Goal: Task Accomplishment & Management: Manage account settings

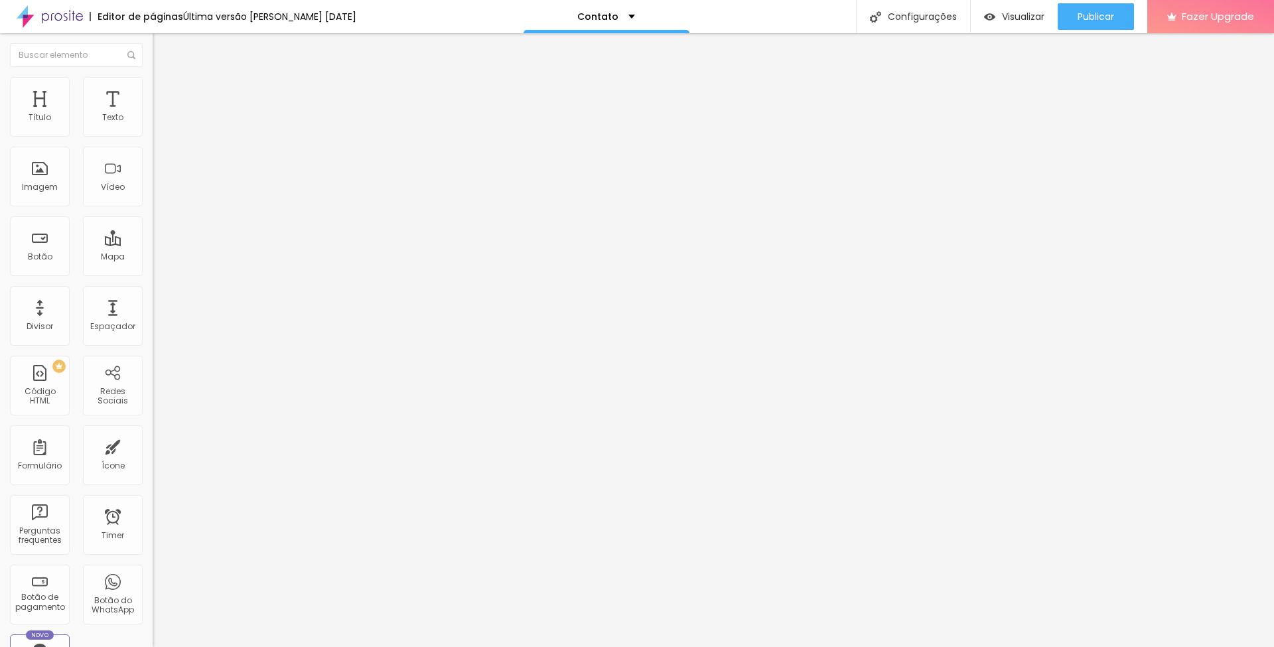
click at [153, 114] on span "Trocar imagem" at bounding box center [189, 108] width 72 height 11
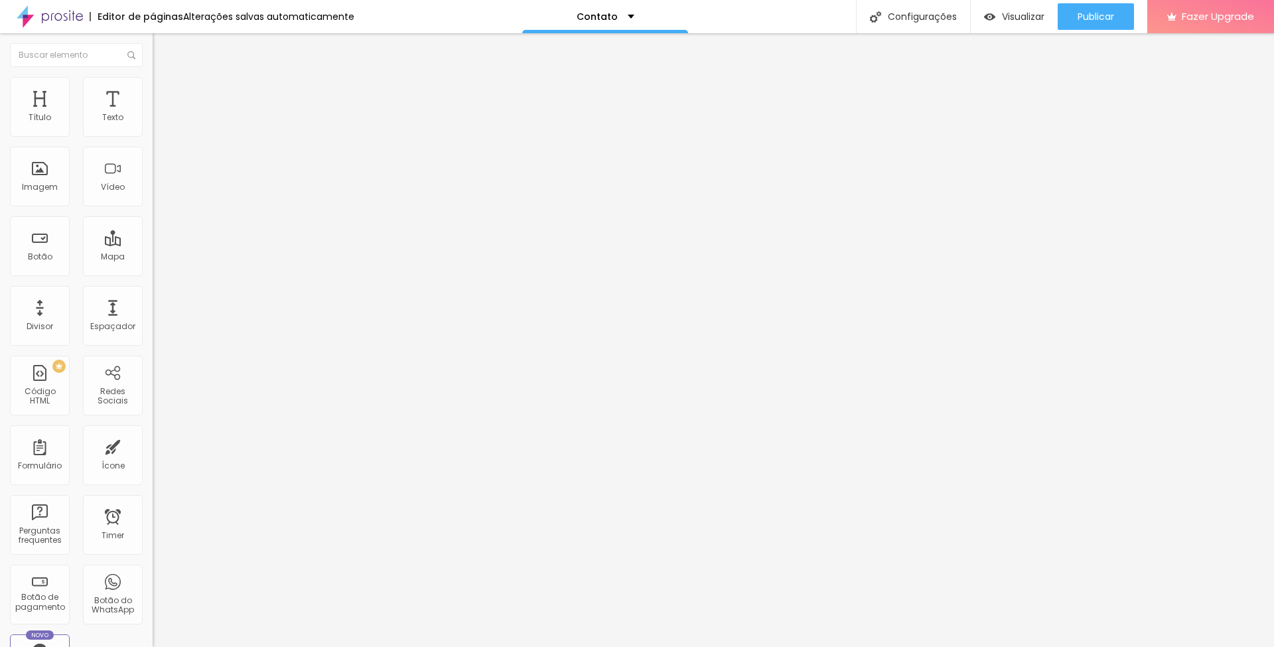
click at [153, 114] on span "Trocar imagem" at bounding box center [189, 108] width 72 height 11
